Goal: Information Seeking & Learning: Learn about a topic

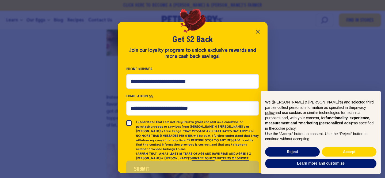
scroll to position [9, 0]
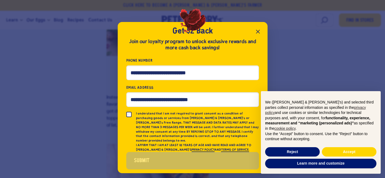
click at [258, 33] on icon "Close popup" at bounding box center [258, 31] width 6 height 6
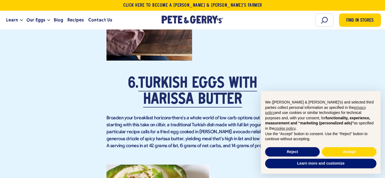
scroll to position [1660, 0]
click at [287, 151] on button "Reject" at bounding box center [292, 152] width 55 height 10
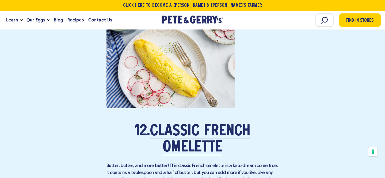
scroll to position [2934, 0]
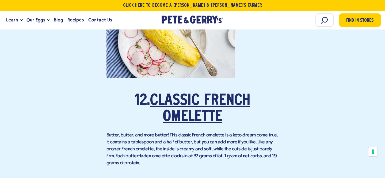
click at [214, 109] on link "Classic French Omelette" at bounding box center [200, 108] width 100 height 31
